Goal: Transaction & Acquisition: Register for event/course

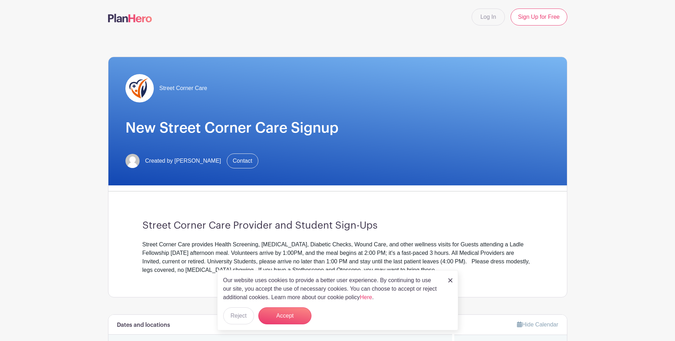
click at [448, 281] on div "Our website uses cookies to provide a better user experience. By continuing to …" at bounding box center [337, 300] width 241 height 60
click at [444, 277] on div "Our website uses cookies to provide a better user experience. By continuing to …" at bounding box center [337, 300] width 241 height 60
click at [449, 279] on img at bounding box center [450, 280] width 4 height 4
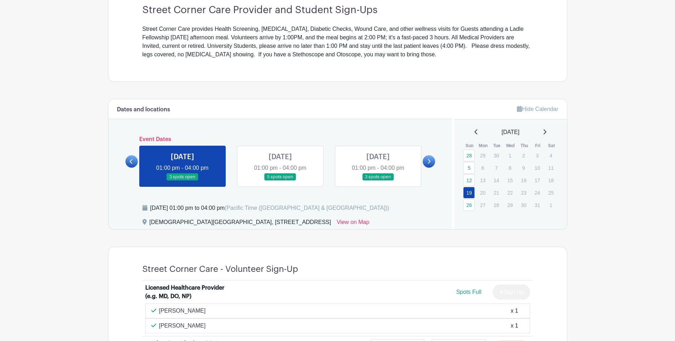
scroll to position [210, 0]
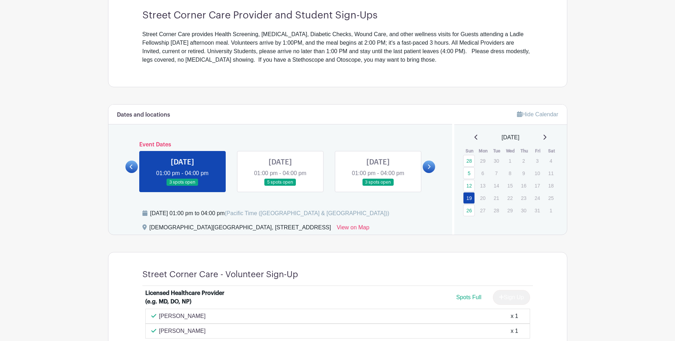
click at [280, 186] on link at bounding box center [280, 186] width 0 height 0
click at [431, 165] on link at bounding box center [429, 167] width 12 height 12
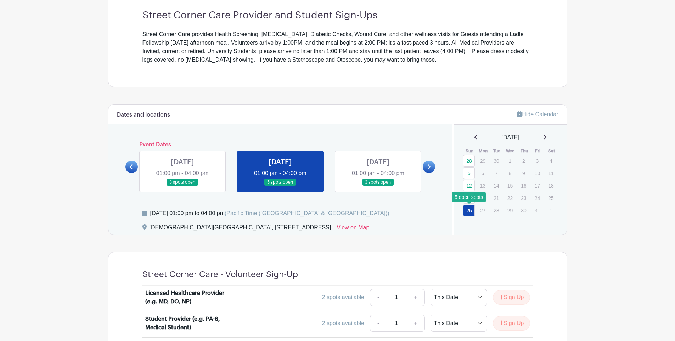
click at [472, 212] on link "26" at bounding box center [469, 210] width 12 height 12
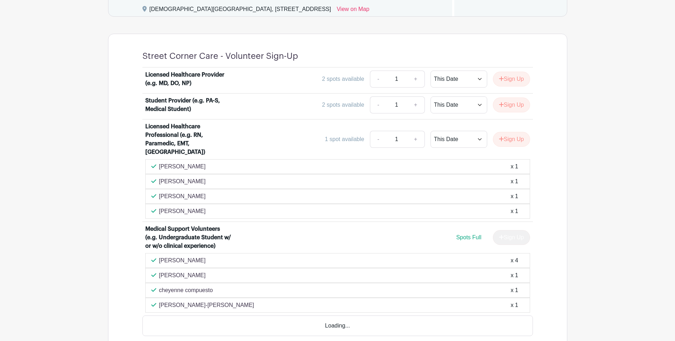
scroll to position [429, 0]
click at [507, 229] on div "Sign Up" at bounding box center [508, 236] width 43 height 15
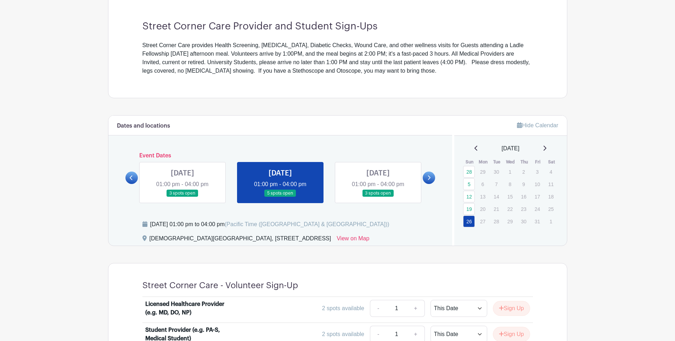
scroll to position [193, 0]
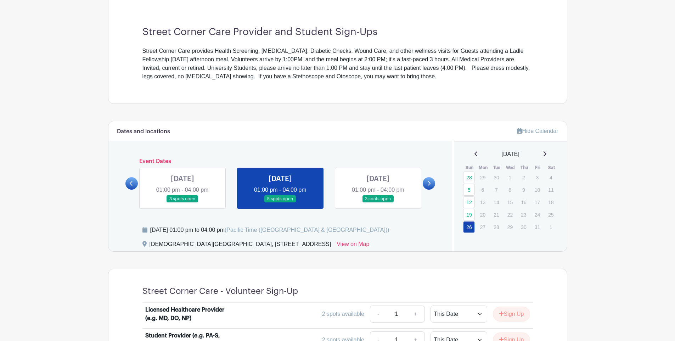
click at [378, 203] on link at bounding box center [378, 203] width 0 height 0
click at [426, 181] on link at bounding box center [429, 183] width 12 height 12
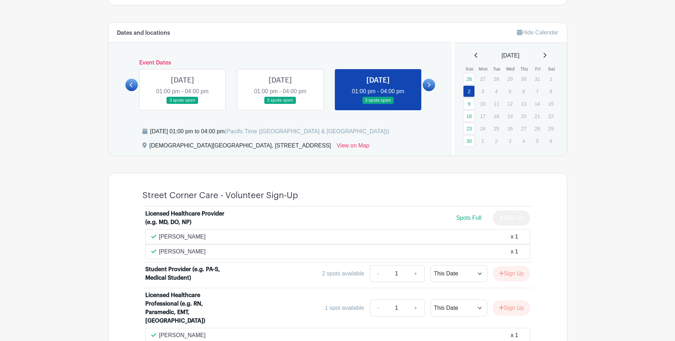
scroll to position [290, 0]
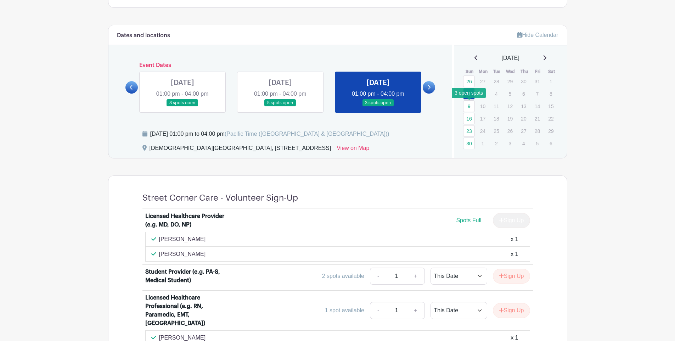
click at [467, 109] on link "9" at bounding box center [469, 106] width 12 height 12
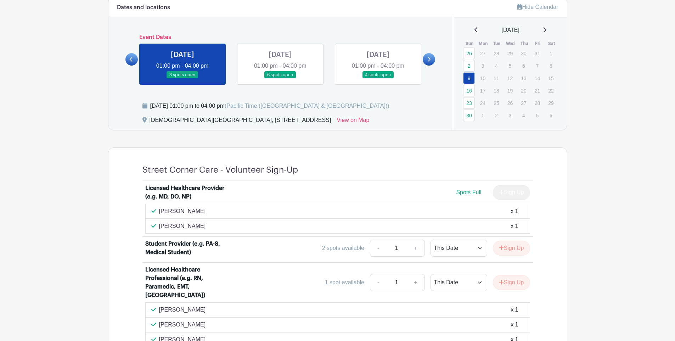
scroll to position [317, 0]
click at [470, 94] on link "16" at bounding box center [469, 91] width 12 height 12
click at [465, 103] on link "23" at bounding box center [469, 103] width 12 height 12
click at [469, 113] on link "30" at bounding box center [469, 116] width 12 height 12
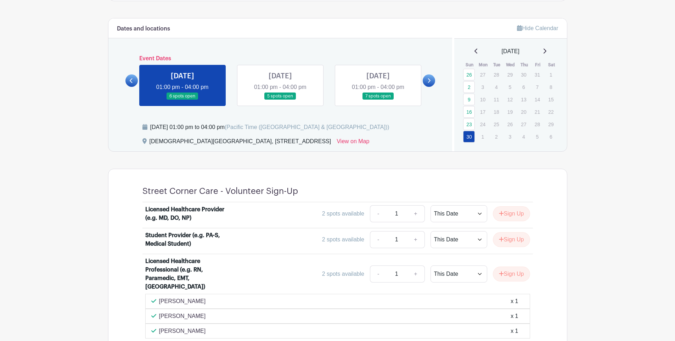
scroll to position [296, 0]
click at [280, 100] on link at bounding box center [280, 100] width 0 height 0
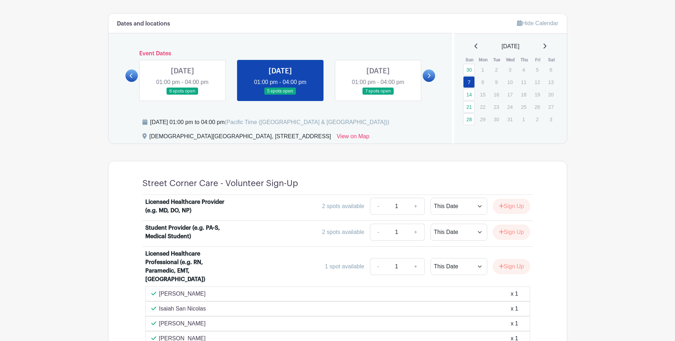
scroll to position [276, 0]
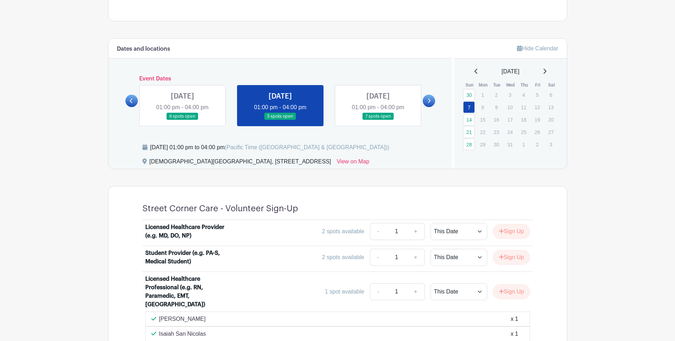
click at [469, 72] on div "December 2025" at bounding box center [511, 71] width 96 height 9
click at [470, 72] on div "December 2025" at bounding box center [511, 71] width 96 height 9
click at [474, 71] on icon at bounding box center [476, 71] width 4 height 6
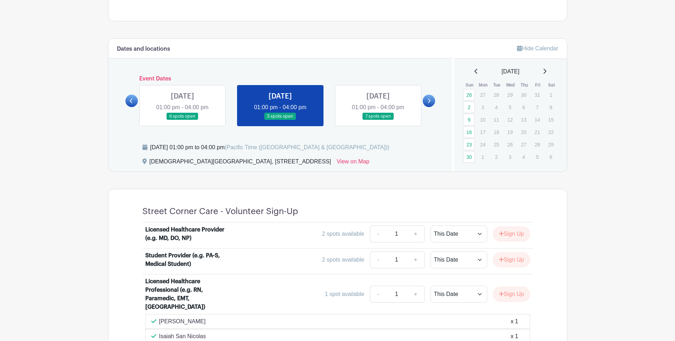
click at [468, 77] on div "November 2025 Sun Mon Tue Wed Thu Fri Sat 26 27 28 29 30 31 1 2 3 4 5 6 7 8 9 1…" at bounding box center [511, 115] width 96 height 96
click at [474, 72] on icon at bounding box center [475, 71] width 3 height 5
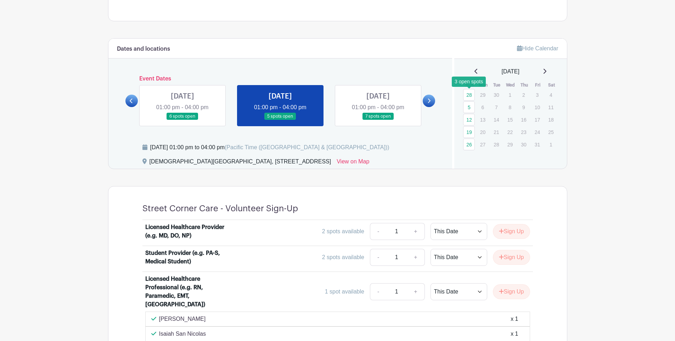
click at [467, 92] on link "28" at bounding box center [469, 95] width 12 height 12
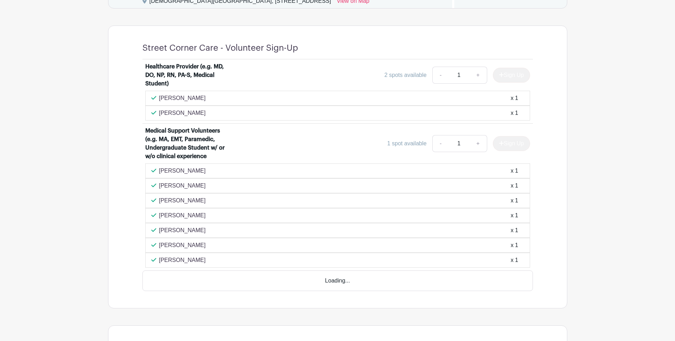
scroll to position [524, 0]
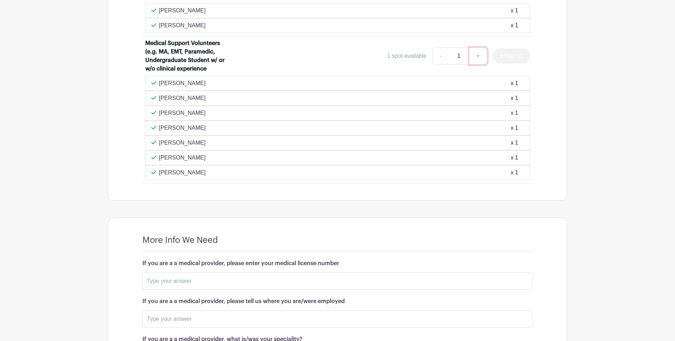
click at [474, 58] on link "+" at bounding box center [478, 55] width 18 height 17
click at [512, 58] on div "Sign Up" at bounding box center [508, 56] width 43 height 15
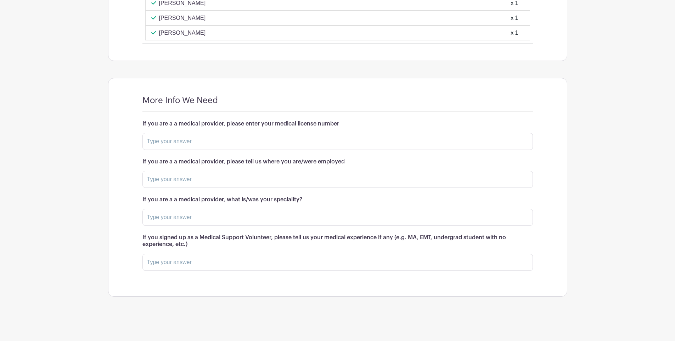
scroll to position [417, 0]
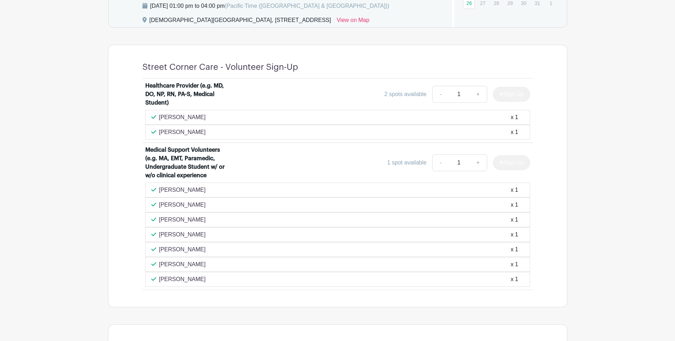
click at [505, 153] on div "Medical Support Volunteers (e.g. MA, EMT, Paramedic, Undergraduate Student w/ o…" at bounding box center [337, 164] width 385 height 37
click at [504, 163] on div "Sign Up" at bounding box center [508, 162] width 43 height 15
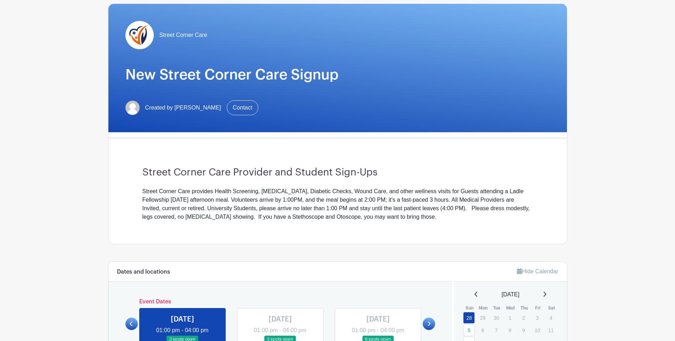
scroll to position [0, 0]
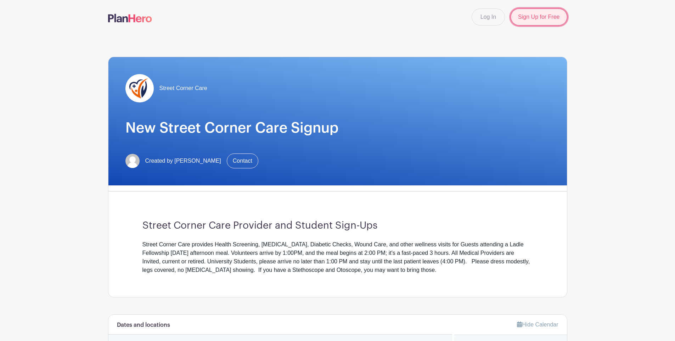
click at [523, 17] on link "Sign Up for Free" at bounding box center [539, 17] width 56 height 17
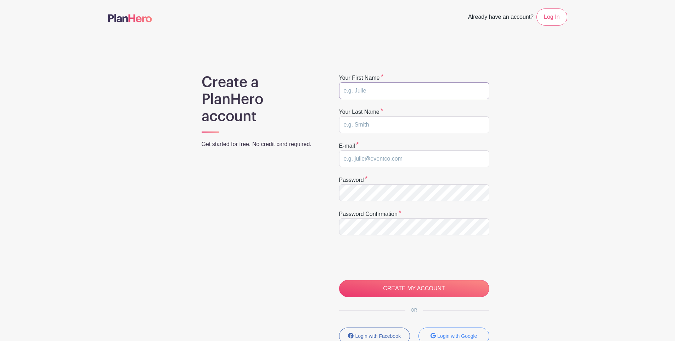
click at [408, 93] on input "text" at bounding box center [414, 90] width 150 height 17
type input "Daniel"
type input "Maadanian"
type input "dmaadanian@ucsd.edu"
click at [339, 280] on input "CREATE MY ACCOUNT" at bounding box center [414, 288] width 150 height 17
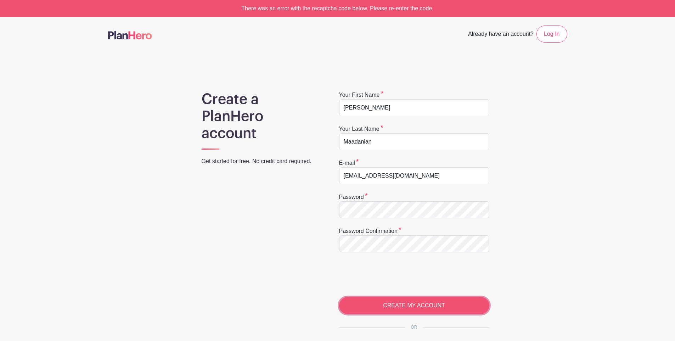
click at [377, 311] on input "CREATE MY ACCOUNT" at bounding box center [414, 305] width 150 height 17
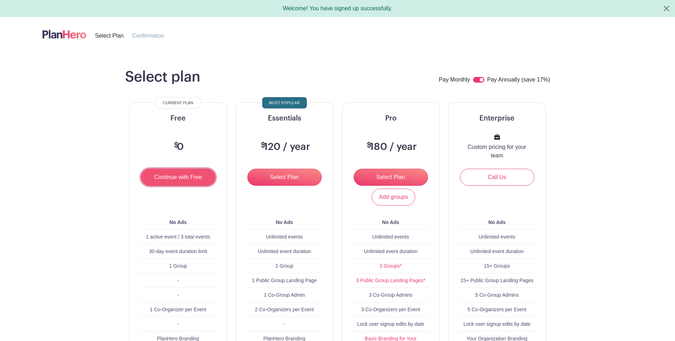
click at [184, 179] on input "Continue with Free" at bounding box center [178, 177] width 74 height 17
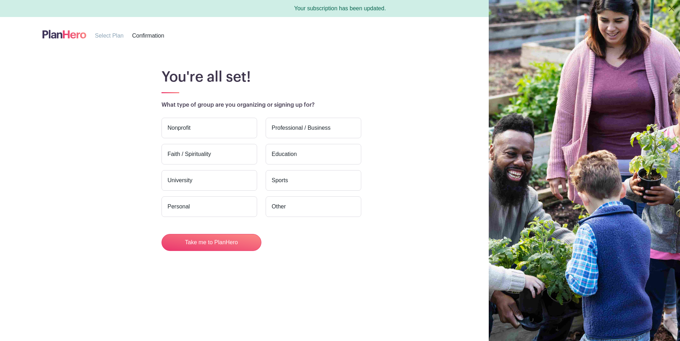
click at [189, 204] on label "Personal" at bounding box center [210, 206] width 96 height 21
click at [0, 0] on input "Personal" at bounding box center [0, 0] width 0 height 0
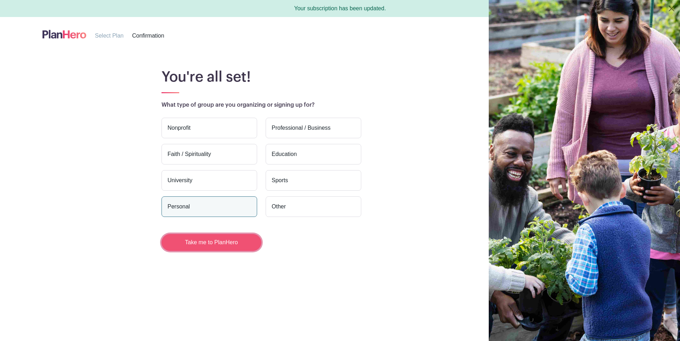
click at [202, 241] on button "Take me to PlanHero" at bounding box center [212, 242] width 100 height 17
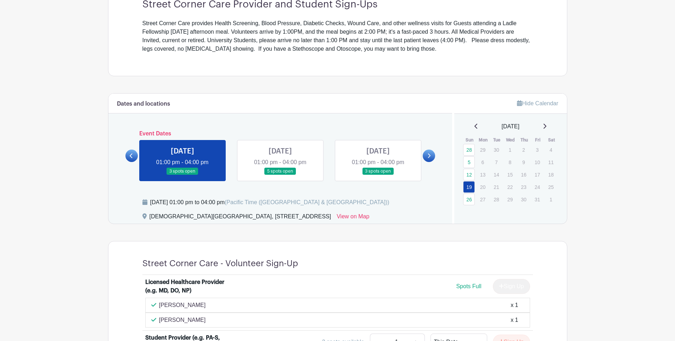
scroll to position [211, 0]
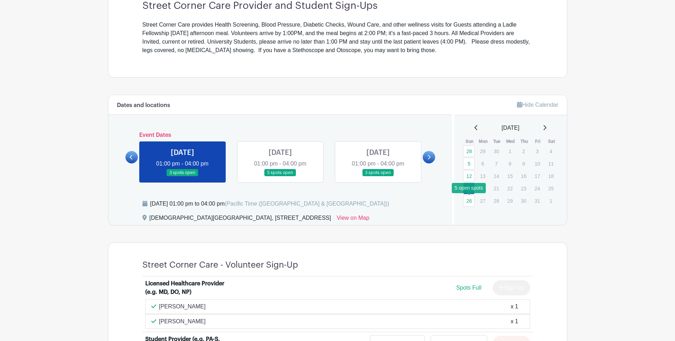
click at [471, 201] on link "26" at bounding box center [469, 201] width 12 height 12
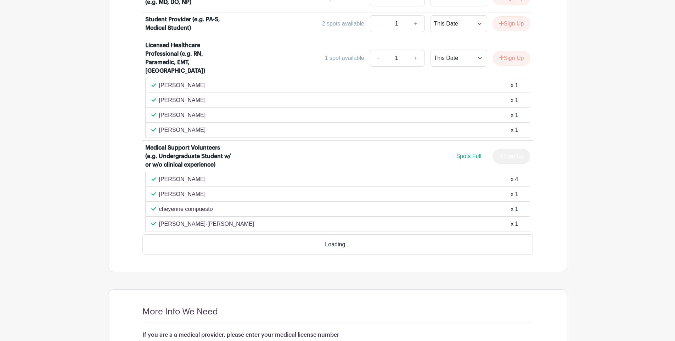
scroll to position [538, 0]
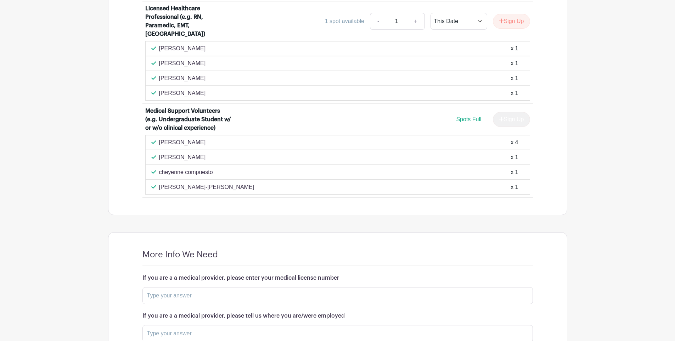
click at [469, 116] on span "Spots Full" at bounding box center [468, 119] width 25 height 6
click at [496, 115] on div "Sign Up" at bounding box center [508, 119] width 43 height 15
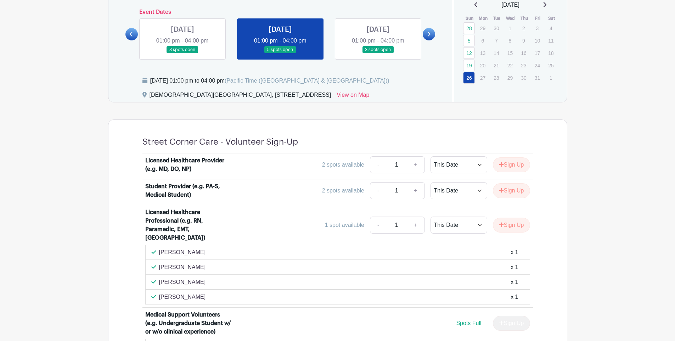
scroll to position [282, 0]
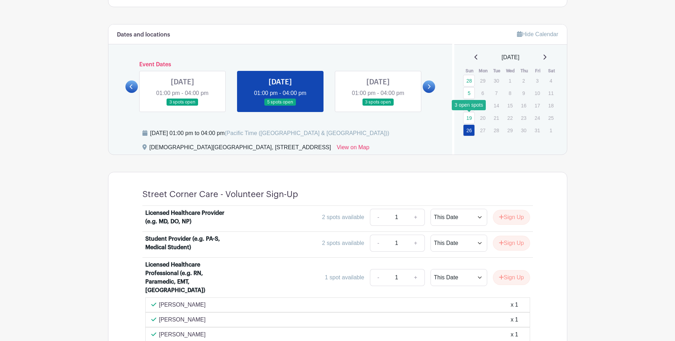
click at [470, 118] on link "19" at bounding box center [469, 118] width 12 height 12
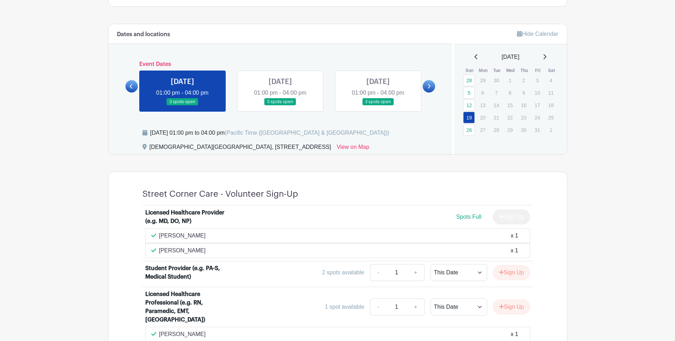
scroll to position [255, 0]
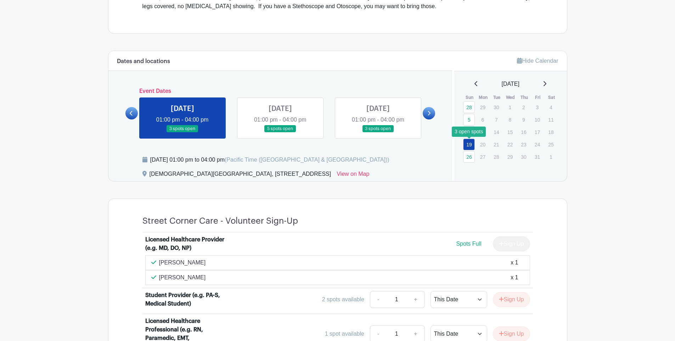
click at [469, 157] on link "26" at bounding box center [469, 157] width 12 height 12
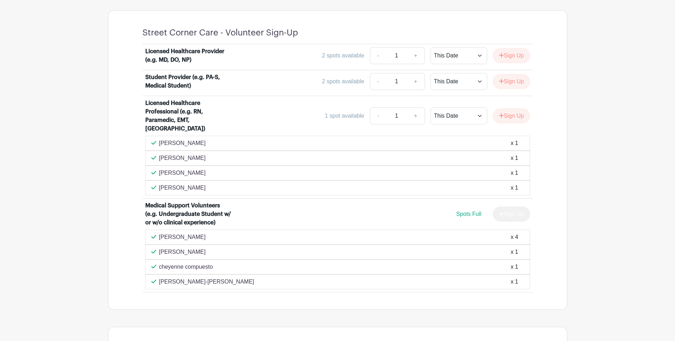
scroll to position [456, 0]
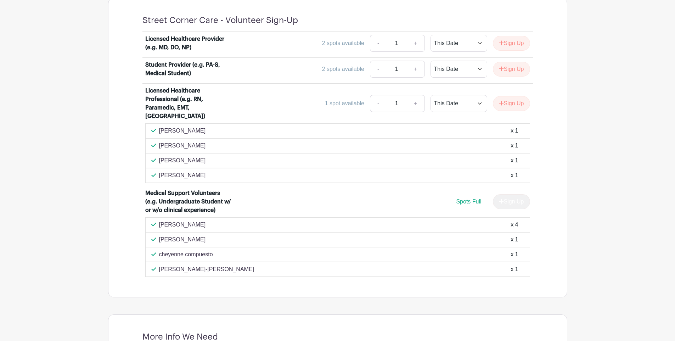
click at [511, 194] on div "Sign Up" at bounding box center [508, 201] width 43 height 15
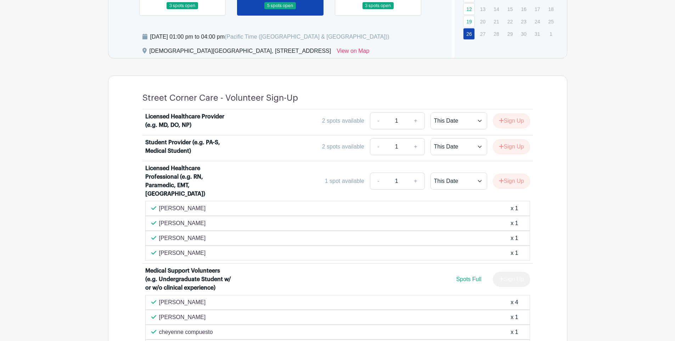
scroll to position [162, 0]
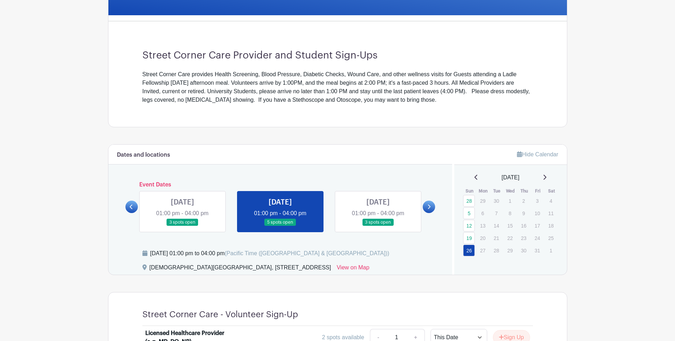
click at [546, 178] on icon at bounding box center [545, 177] width 4 height 6
click at [378, 226] on link at bounding box center [378, 226] width 0 height 0
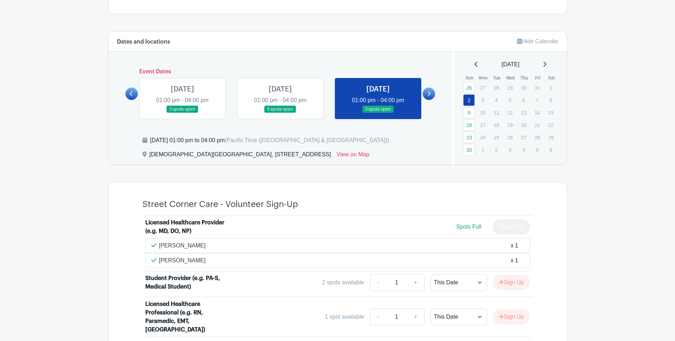
scroll to position [135, 0]
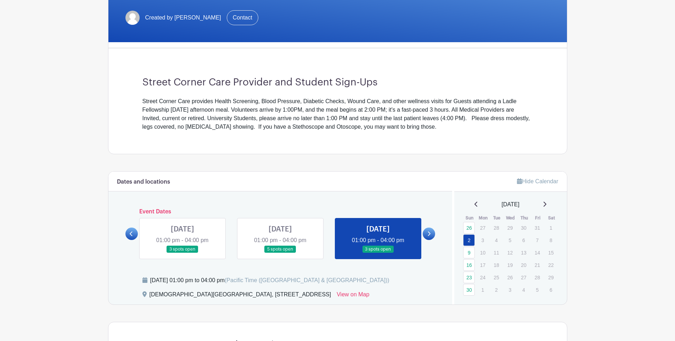
click at [427, 235] on icon at bounding box center [428, 233] width 3 height 5
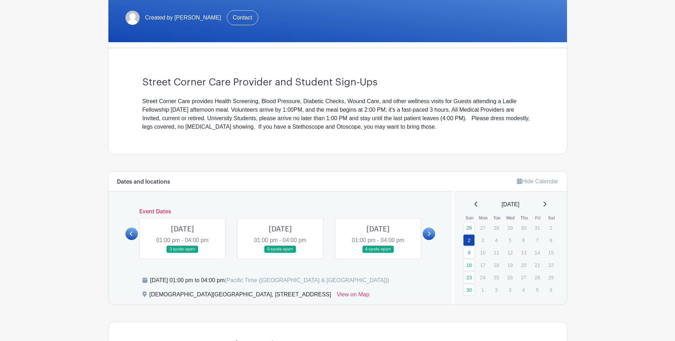
click at [182, 253] on link at bounding box center [182, 253] width 0 height 0
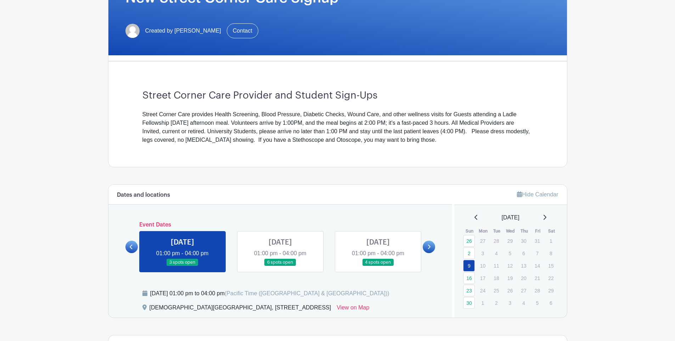
scroll to position [218, 0]
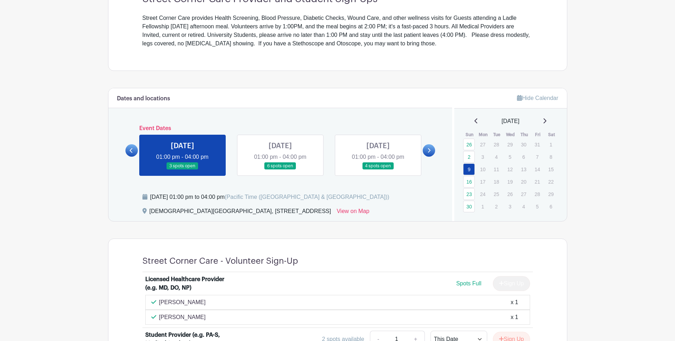
click at [280, 170] on link at bounding box center [280, 170] width 0 height 0
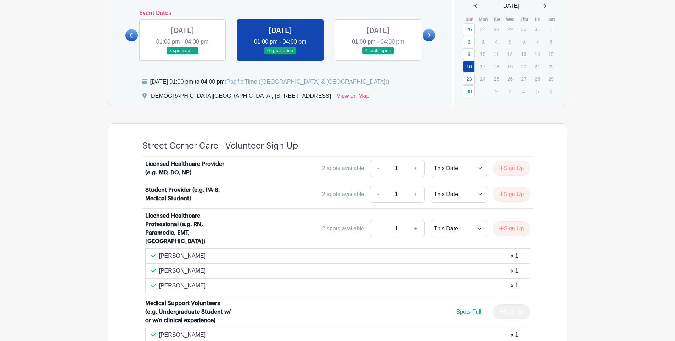
scroll to position [307, 0]
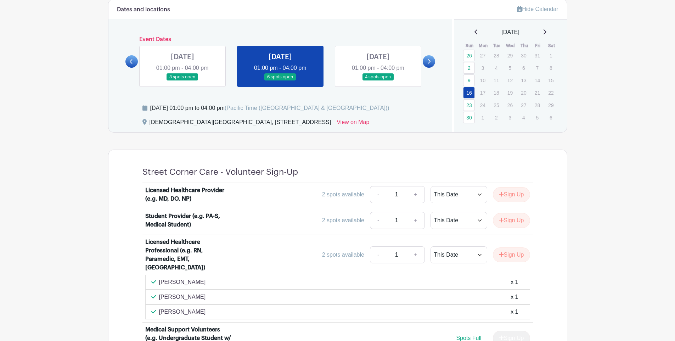
click at [378, 81] on link at bounding box center [378, 81] width 0 height 0
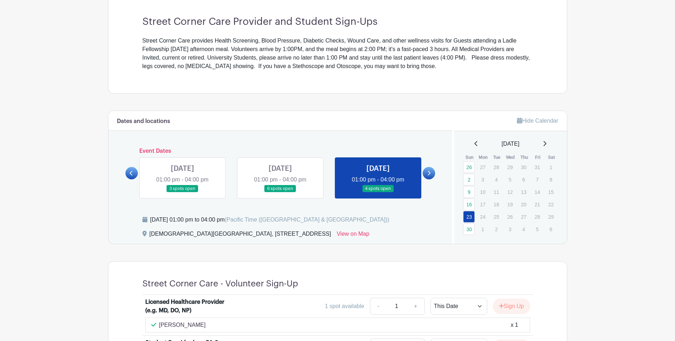
scroll to position [99, 0]
